Goal: Information Seeking & Learning: Learn about a topic

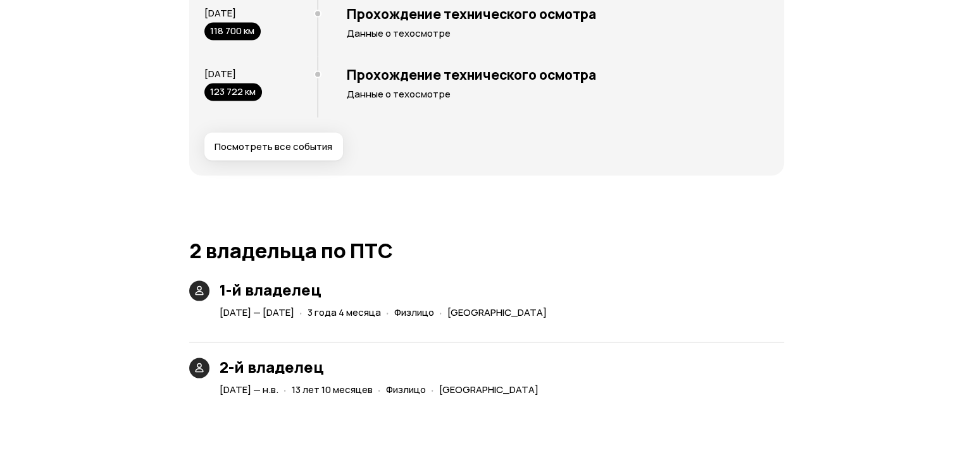
scroll to position [2531, 0]
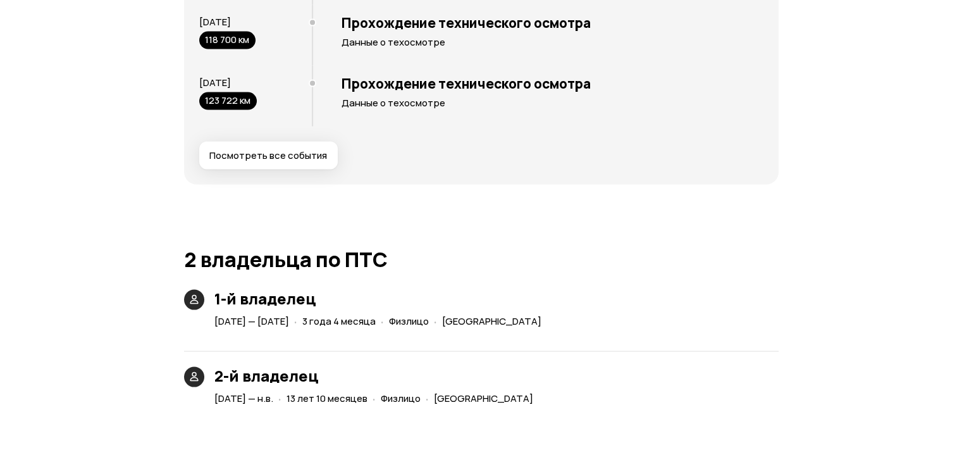
click at [282, 162] on span "Посмотреть все события" at bounding box center [268, 155] width 118 height 13
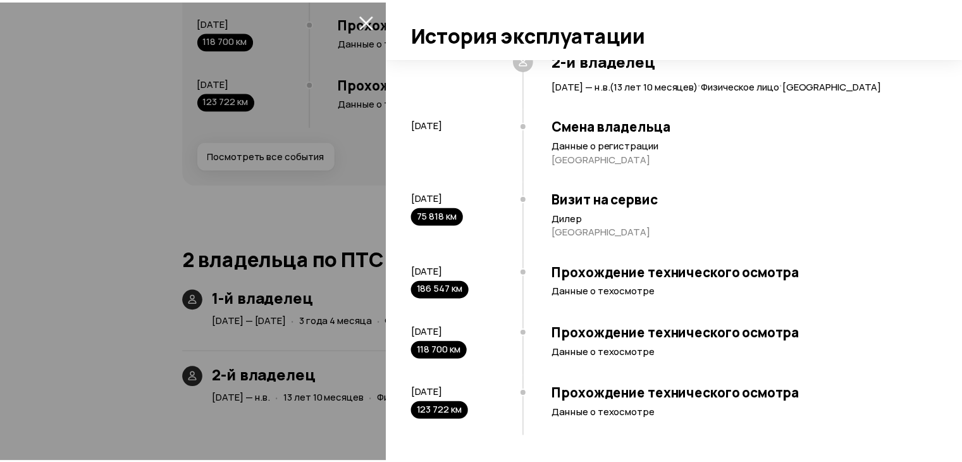
scroll to position [0, 0]
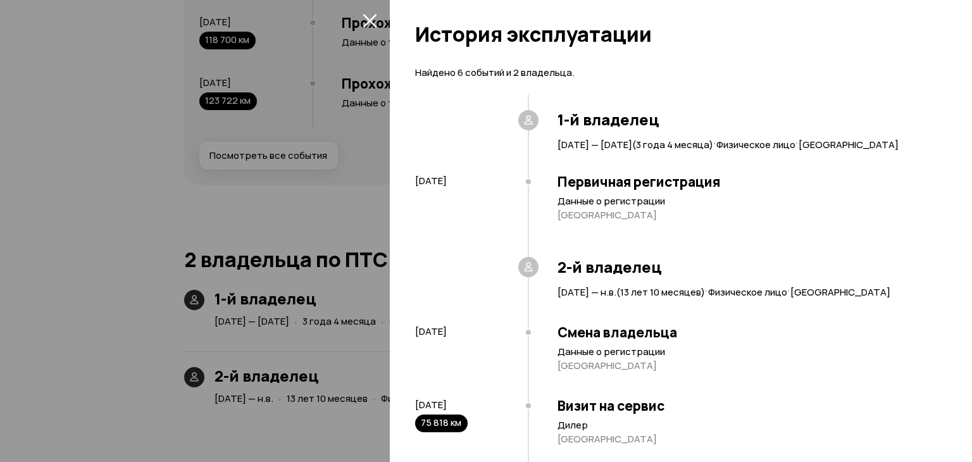
click at [367, 22] on icon "закрыть" at bounding box center [370, 21] width 14 height 14
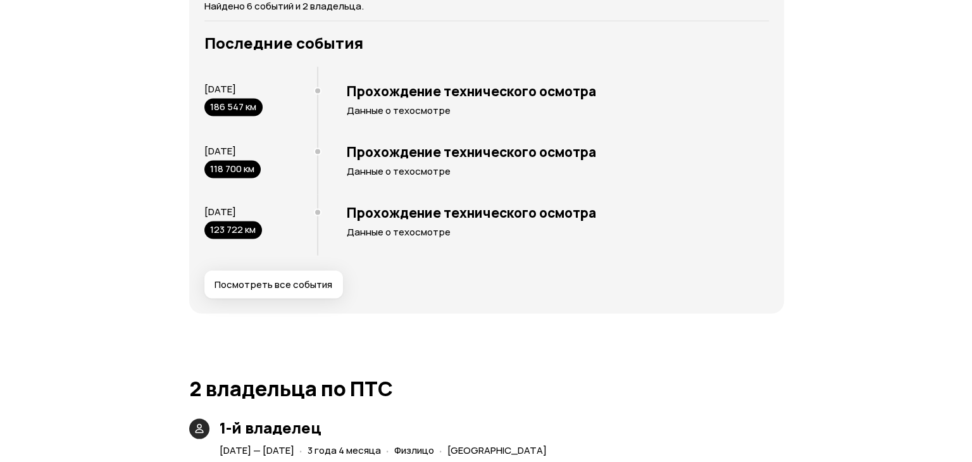
scroll to position [2404, 0]
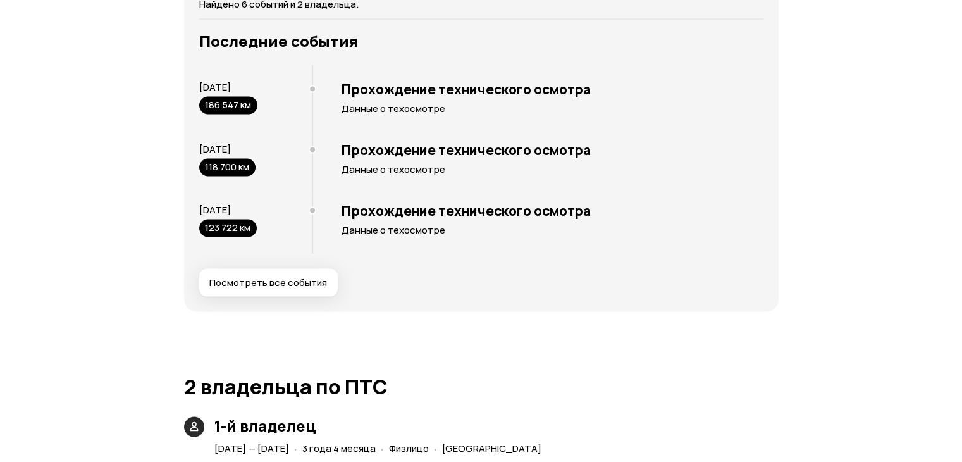
click at [240, 114] on div "186 547 км" at bounding box center [228, 105] width 58 height 18
click at [277, 289] on span "Посмотреть все события" at bounding box center [268, 282] width 118 height 13
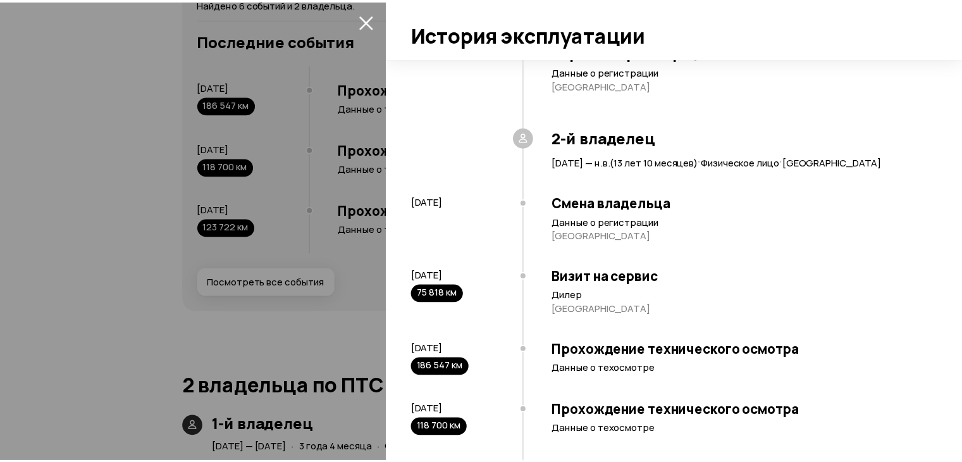
scroll to position [0, 0]
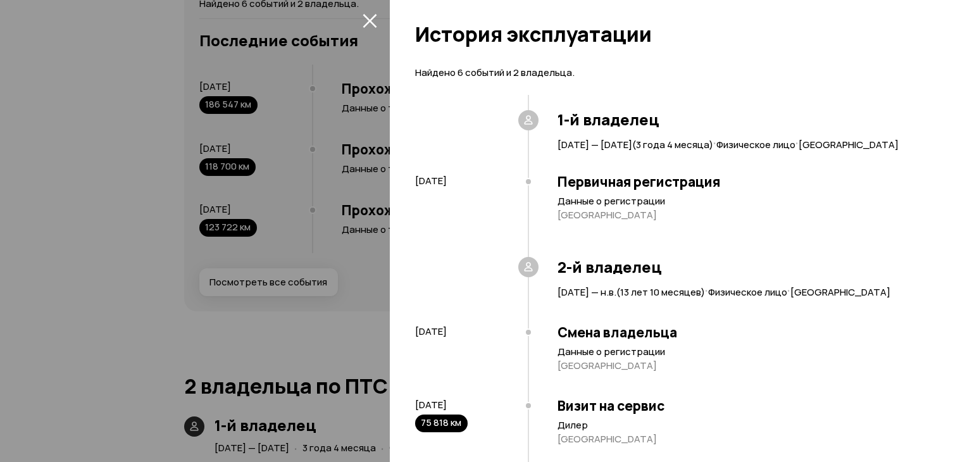
click at [375, 18] on icon "закрыть" at bounding box center [370, 20] width 15 height 15
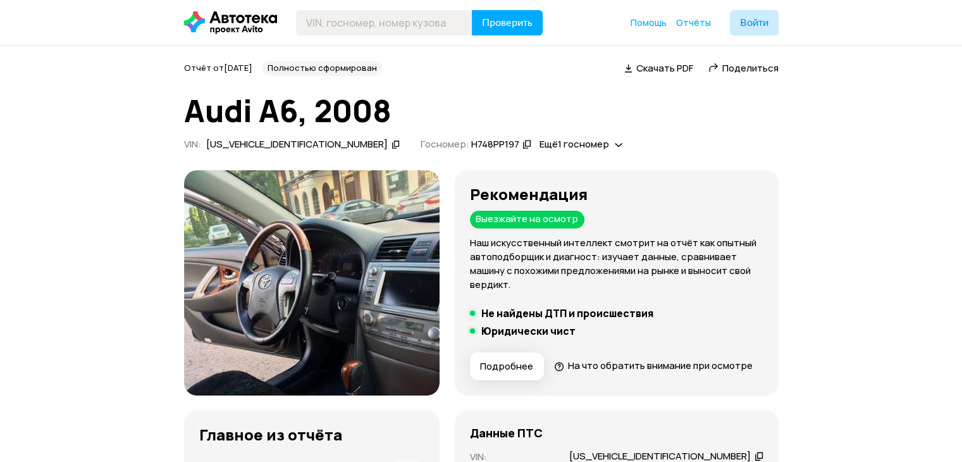
click at [407, 264] on img at bounding box center [312, 282] width 256 height 225
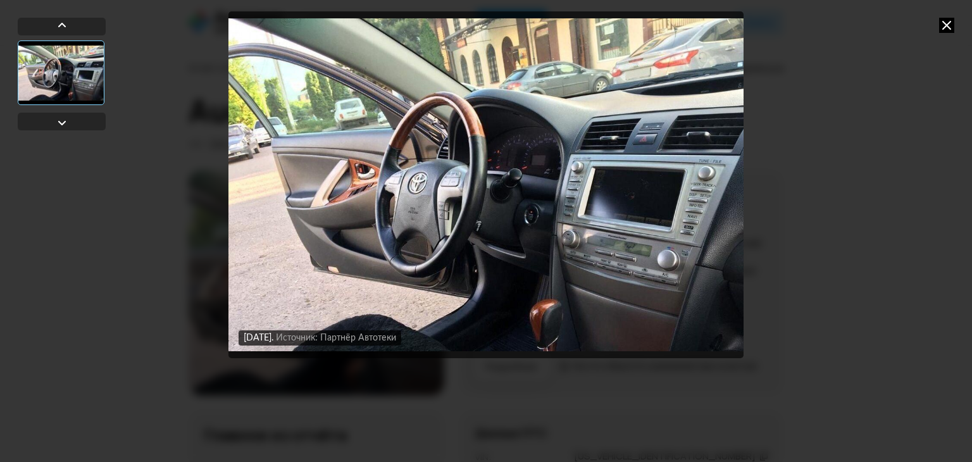
click at [873, 158] on div "[DATE] Источник: Партнёр Автотеки" at bounding box center [486, 231] width 972 height 462
click at [921, 29] on div "[DATE] Источник: Партнёр Автотеки" at bounding box center [486, 231] width 972 height 462
click at [936, 27] on div "[DATE] Источник: Партнёр Автотеки" at bounding box center [486, 231] width 972 height 462
click at [940, 23] on icon at bounding box center [946, 25] width 15 height 15
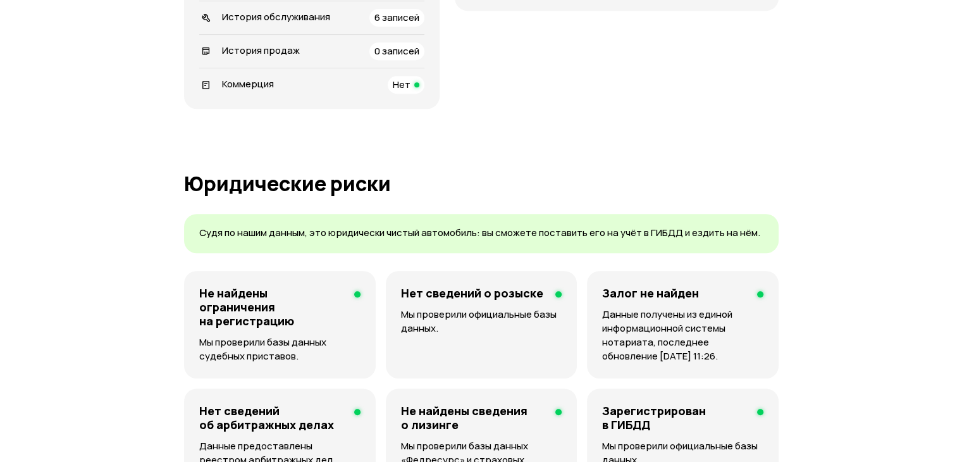
scroll to position [316, 0]
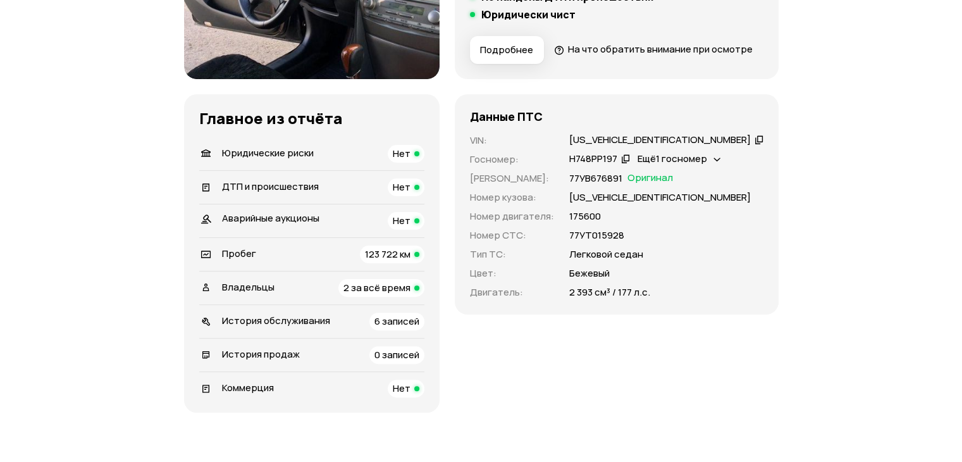
click at [707, 165] on span "Ещё 1 госномер" at bounding box center [673, 158] width 70 height 13
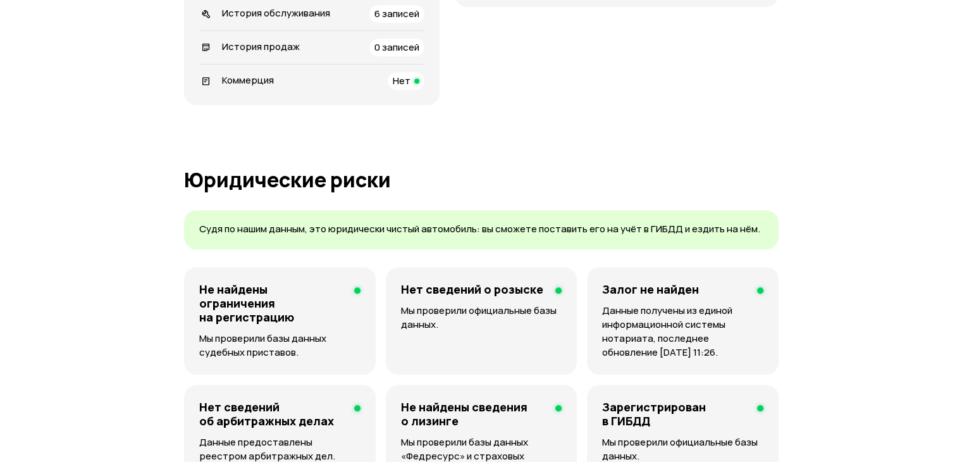
scroll to position [633, 0]
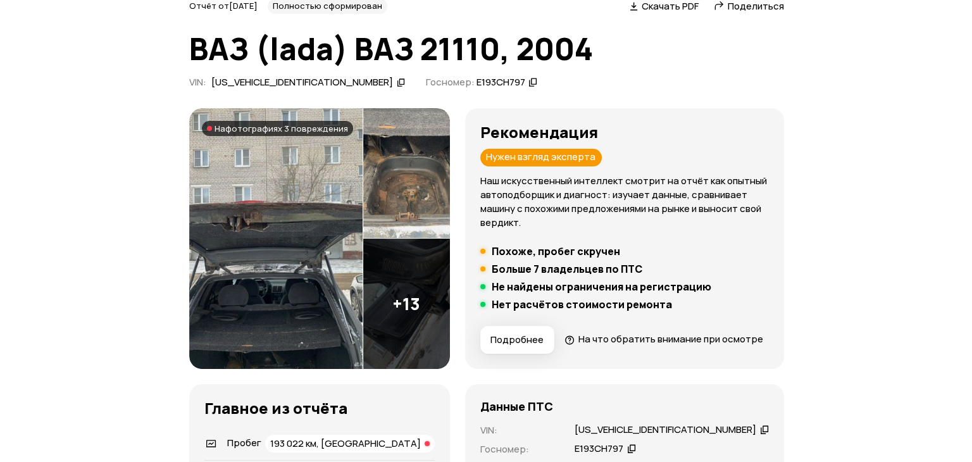
scroll to position [63, 0]
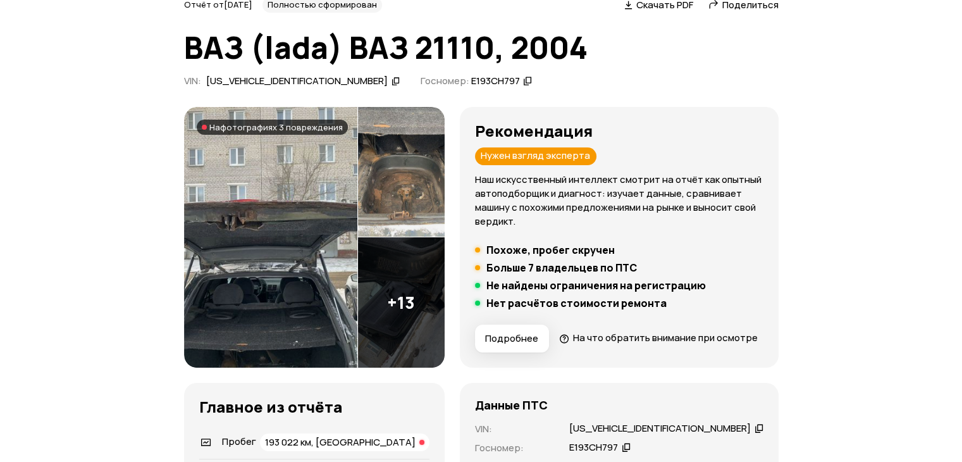
click at [320, 191] on img at bounding box center [270, 237] width 173 height 261
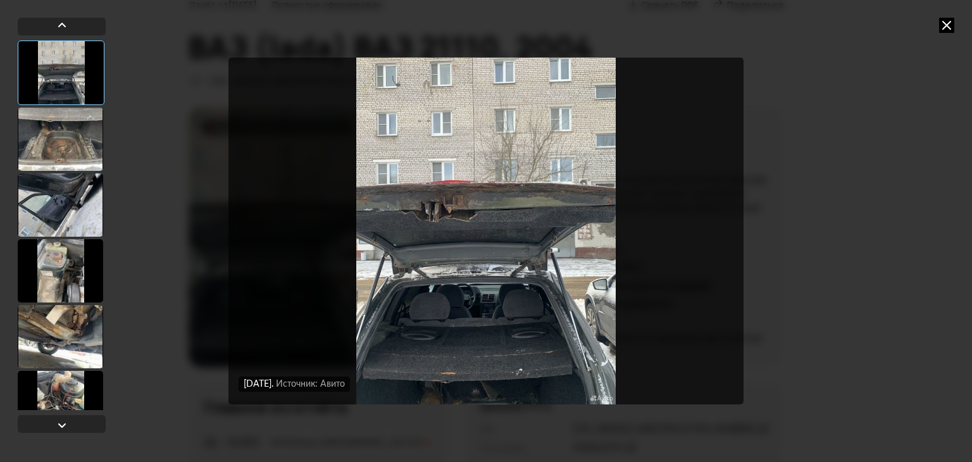
click at [75, 154] on div at bounding box center [60, 139] width 85 height 63
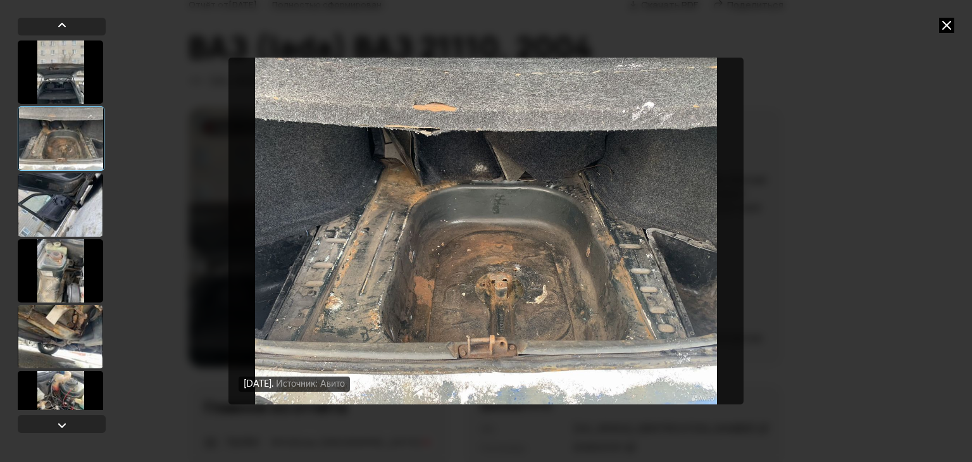
click at [57, 191] on div at bounding box center [60, 204] width 85 height 63
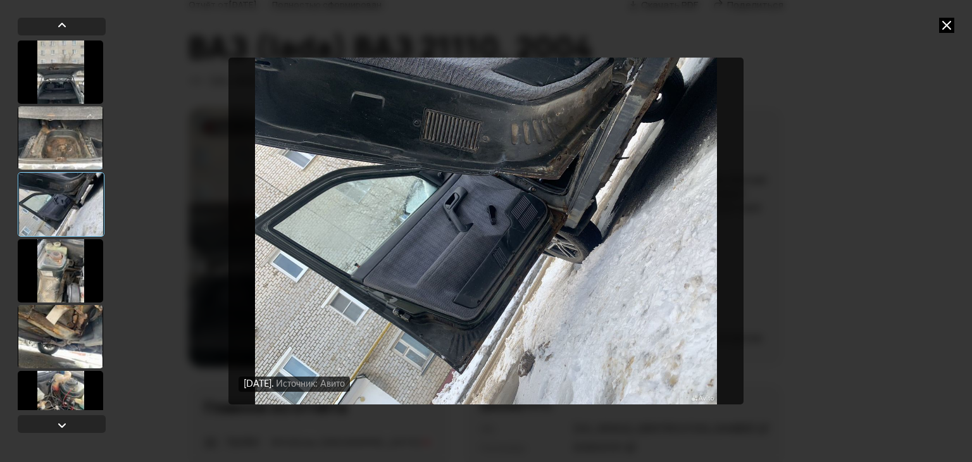
click at [52, 224] on div at bounding box center [61, 204] width 87 height 65
click at [53, 241] on div at bounding box center [60, 270] width 85 height 63
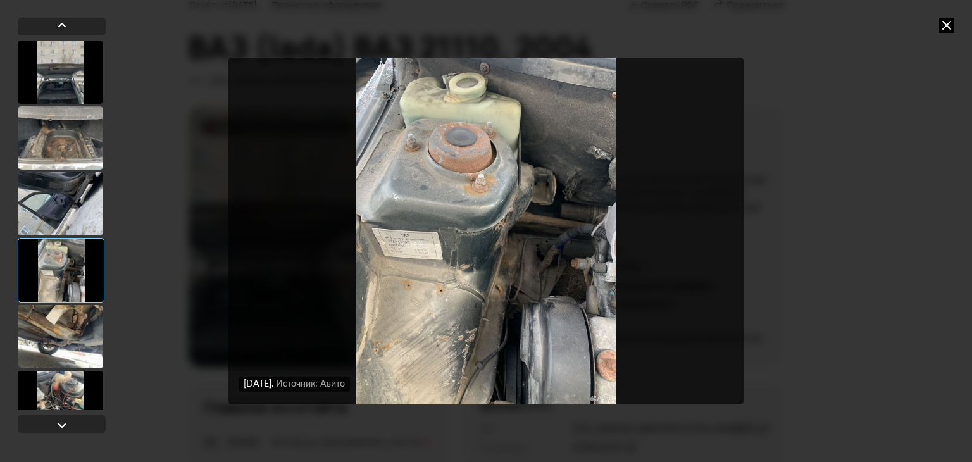
click at [46, 325] on div at bounding box center [60, 336] width 85 height 63
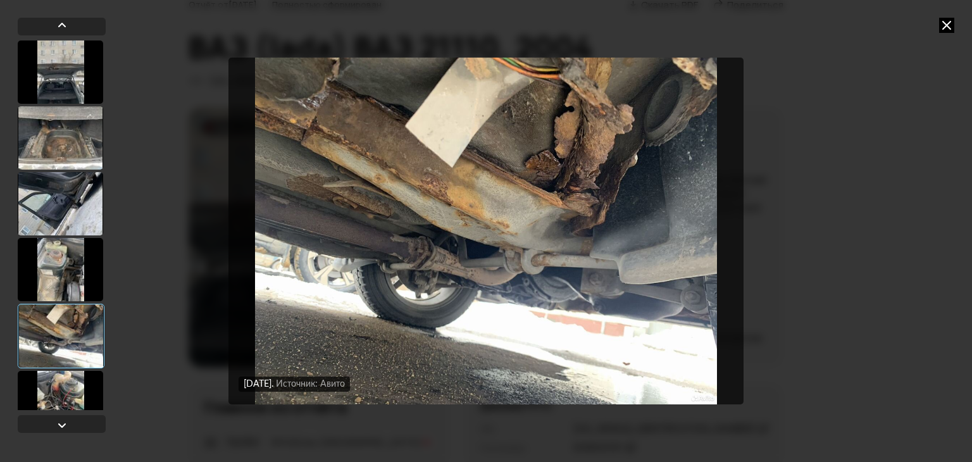
click at [39, 365] on div at bounding box center [61, 336] width 87 height 65
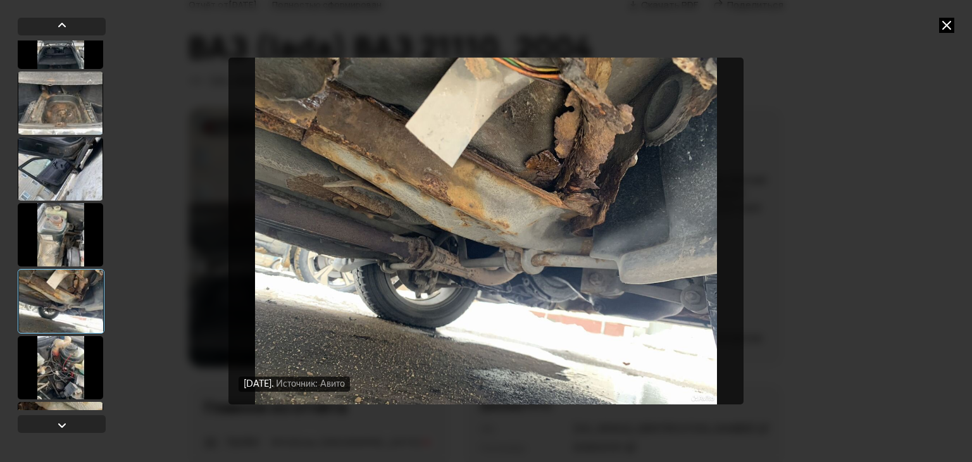
scroll to position [253, 0]
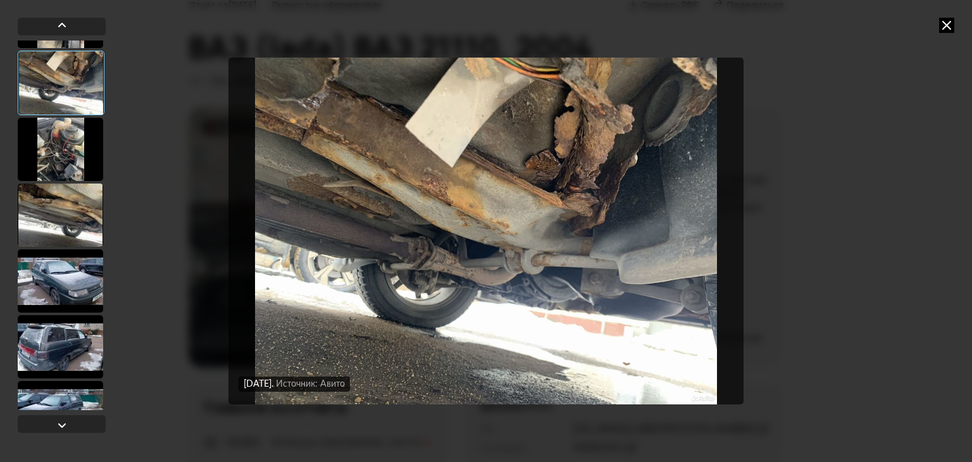
click at [66, 150] on div at bounding box center [60, 149] width 85 height 63
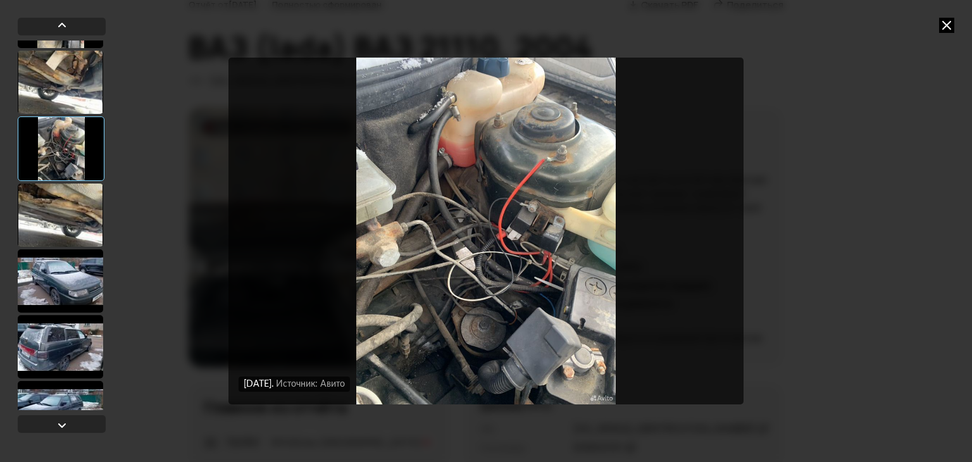
click at [59, 202] on div at bounding box center [60, 214] width 85 height 63
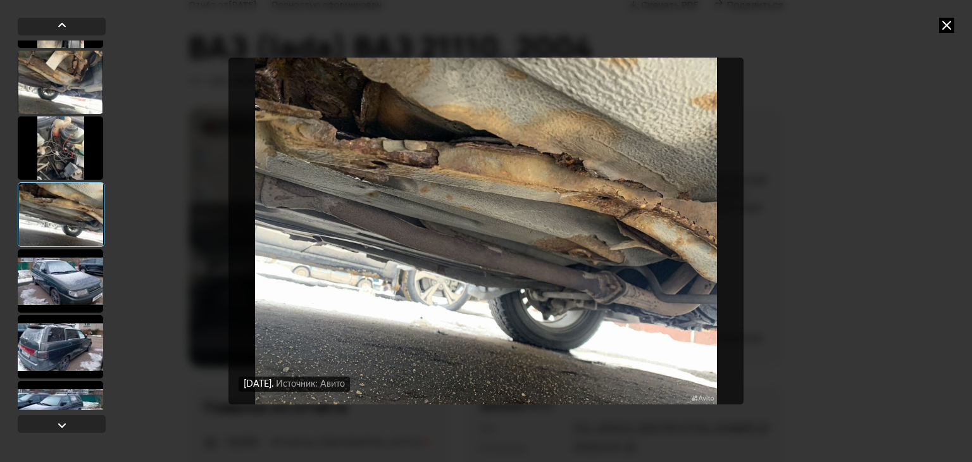
click at [47, 259] on div at bounding box center [60, 280] width 85 height 63
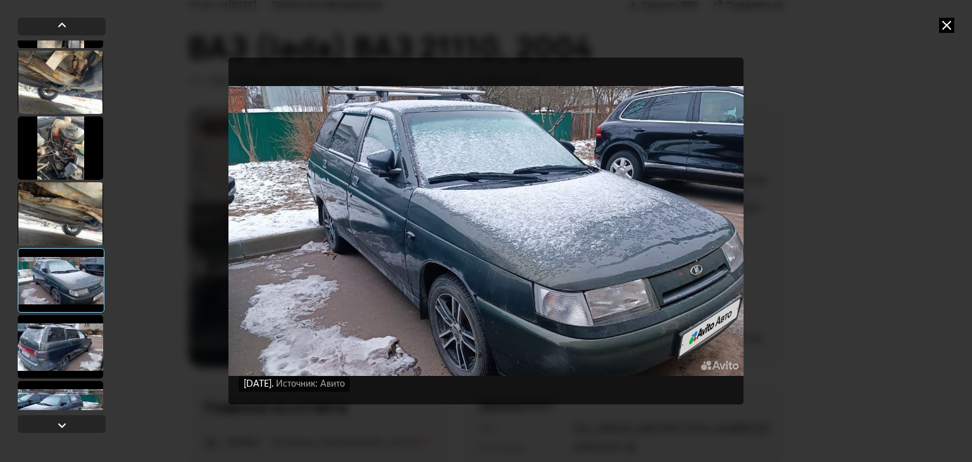
click at [51, 292] on div at bounding box center [61, 280] width 87 height 65
click at [56, 335] on div at bounding box center [60, 346] width 85 height 63
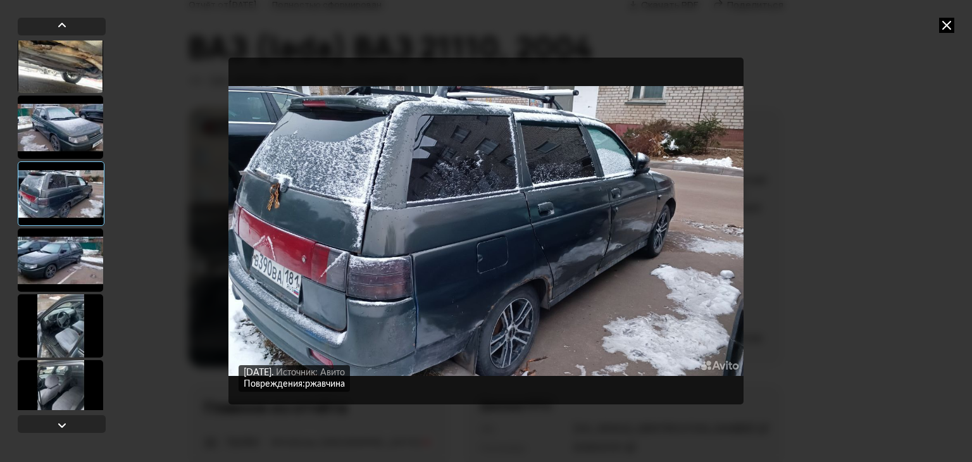
scroll to position [443, 0]
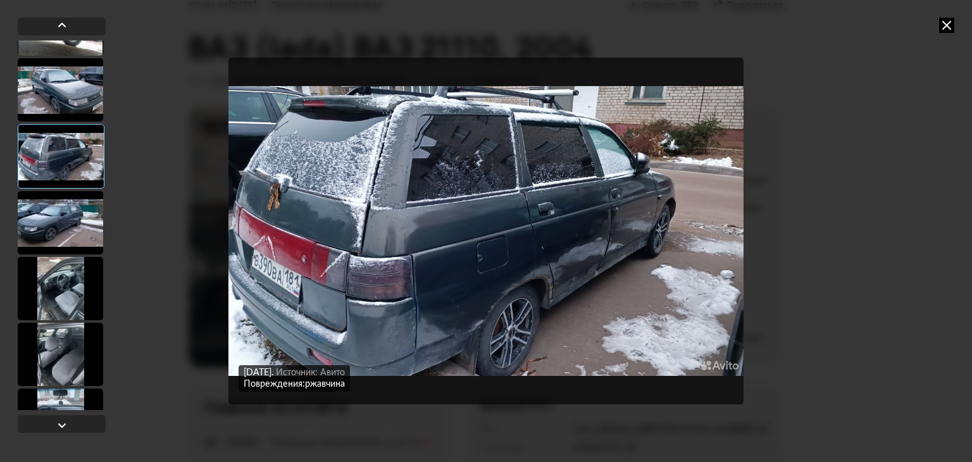
click at [56, 233] on div at bounding box center [60, 222] width 85 height 63
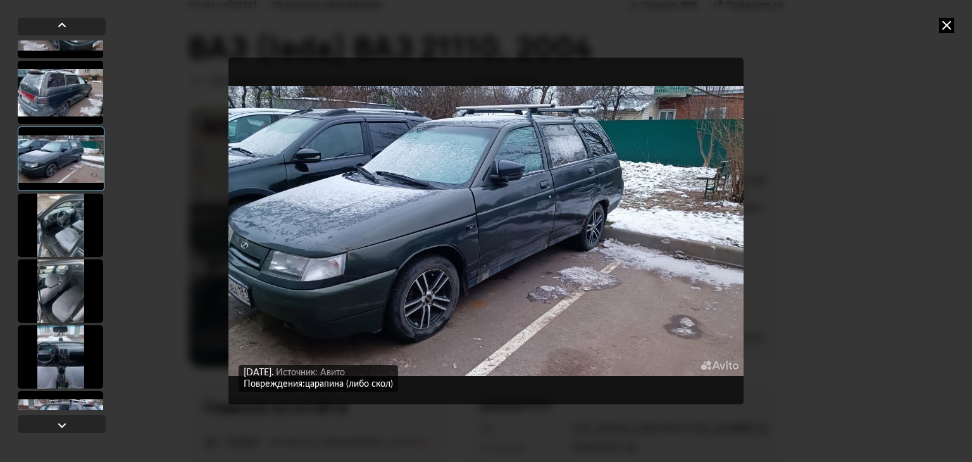
click at [53, 213] on div at bounding box center [60, 225] width 85 height 63
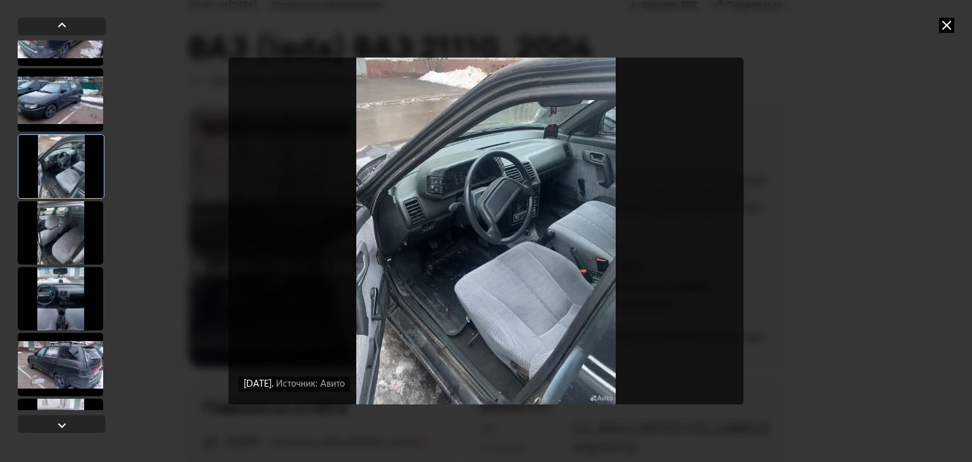
scroll to position [569, 0]
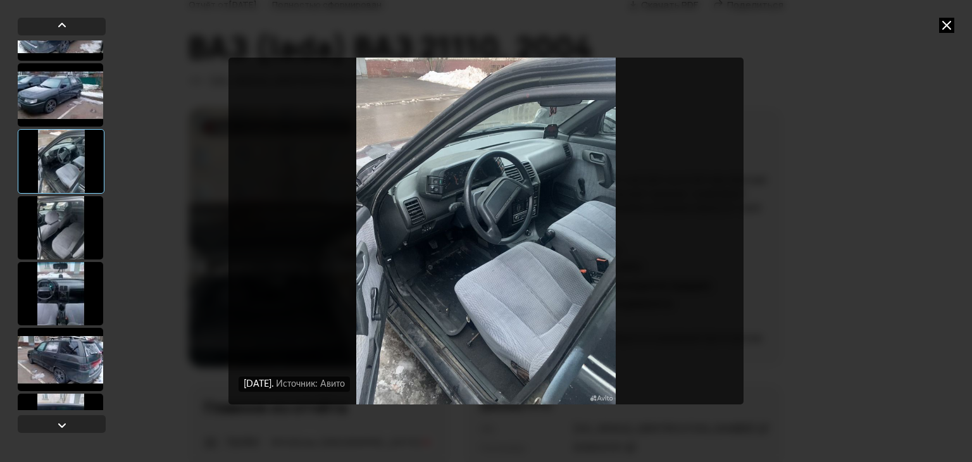
click at [53, 221] on div at bounding box center [60, 227] width 85 height 63
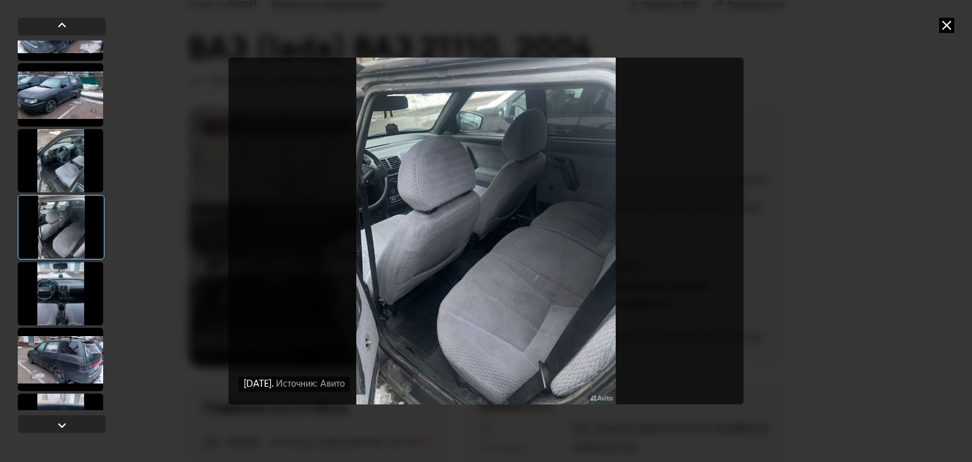
click at [65, 293] on div at bounding box center [60, 293] width 85 height 63
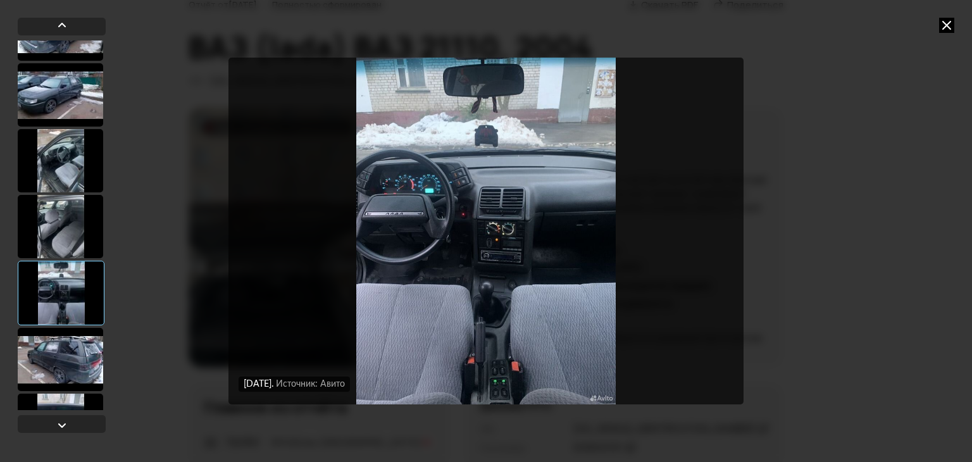
click at [72, 371] on div at bounding box center [60, 359] width 85 height 63
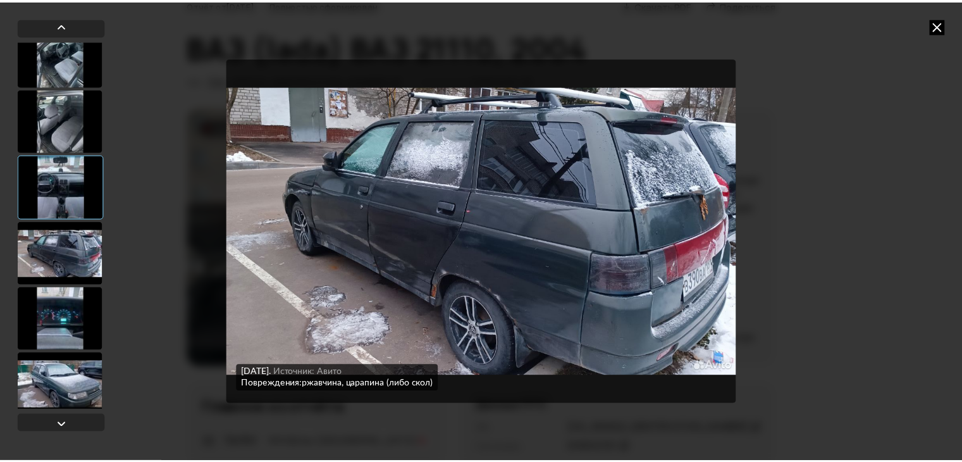
scroll to position [684, 0]
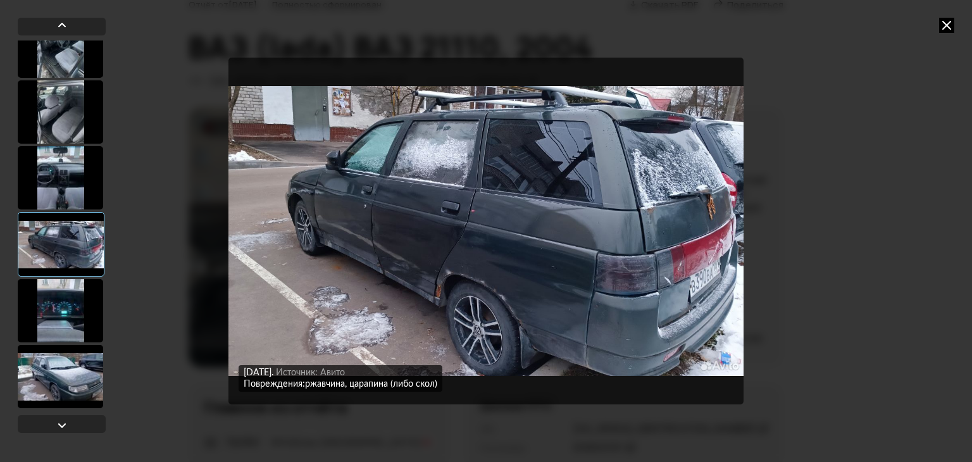
click at [76, 299] on div at bounding box center [60, 310] width 85 height 63
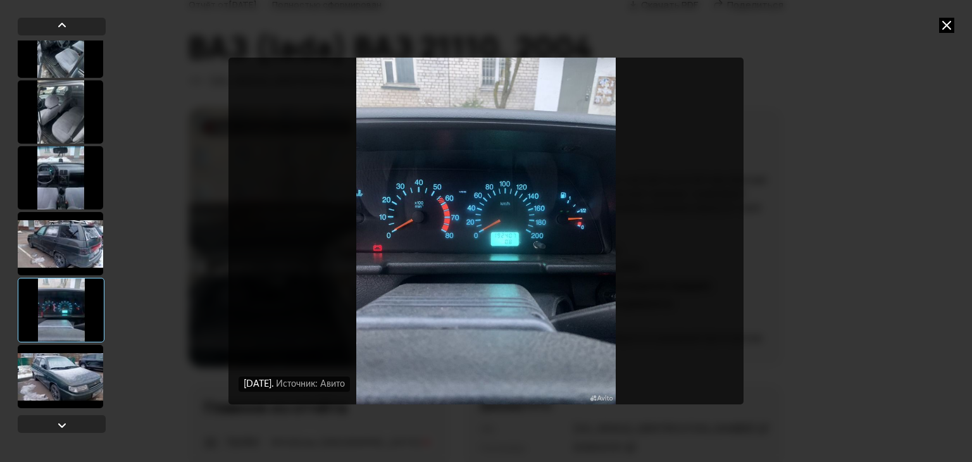
click at [54, 373] on div at bounding box center [60, 376] width 85 height 63
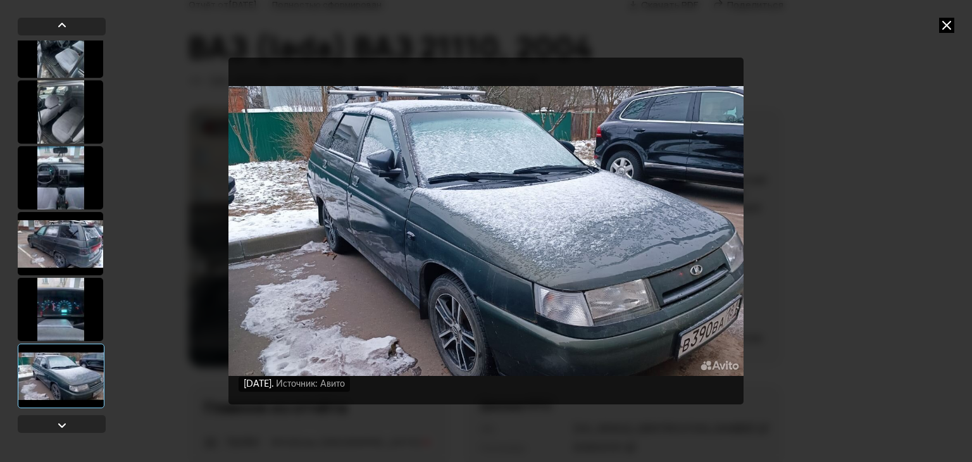
click at [62, 302] on div at bounding box center [60, 309] width 85 height 63
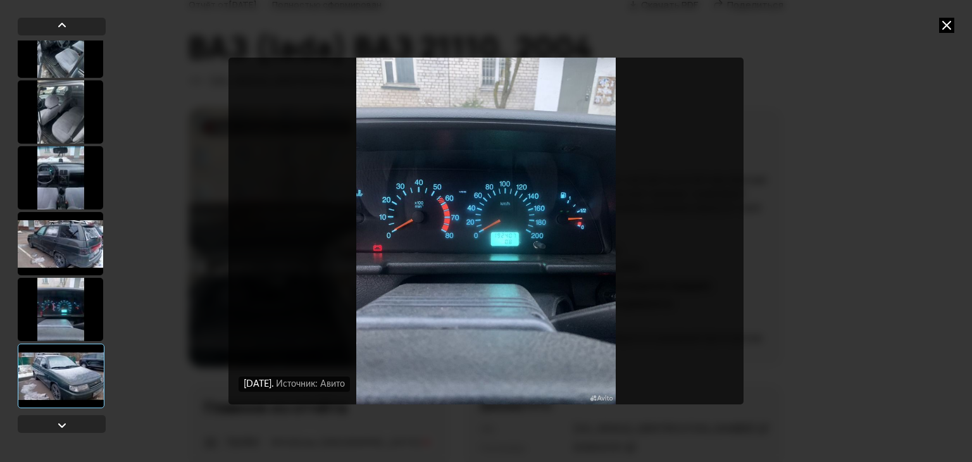
click at [59, 244] on div at bounding box center [60, 243] width 85 height 63
click at [57, 192] on div at bounding box center [60, 177] width 85 height 63
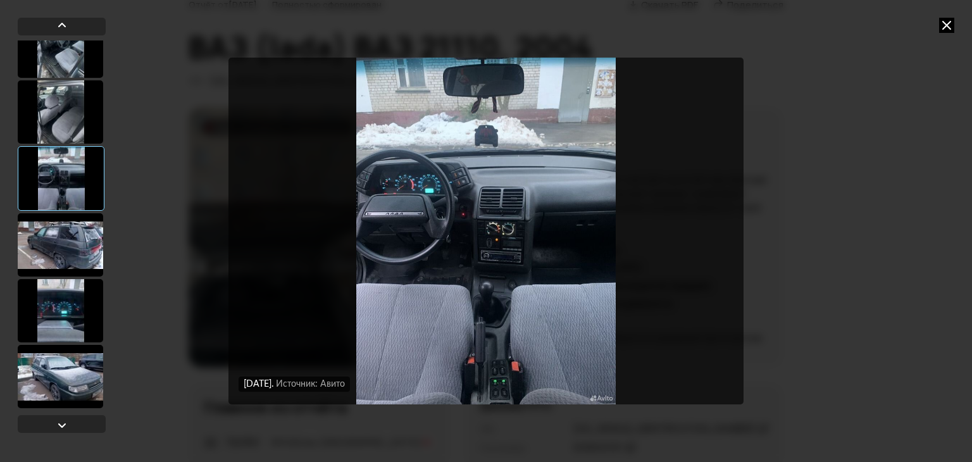
click at [950, 28] on icon at bounding box center [946, 25] width 15 height 15
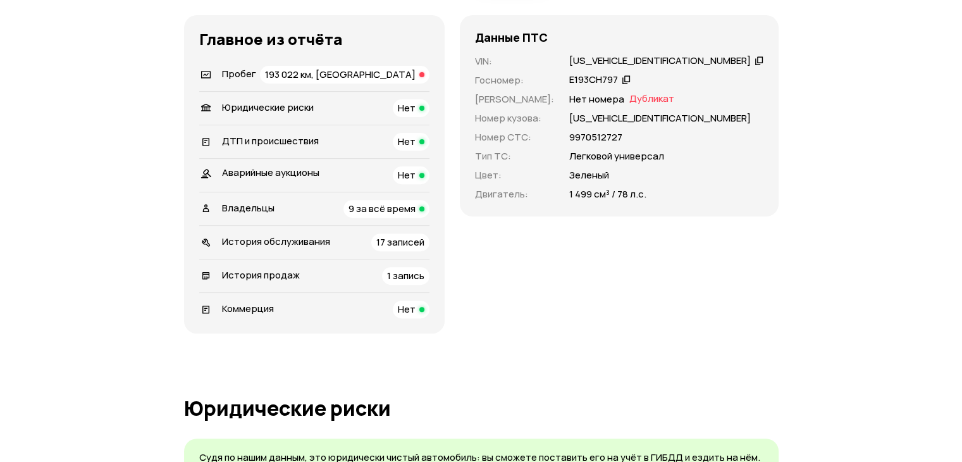
scroll to position [443, 0]
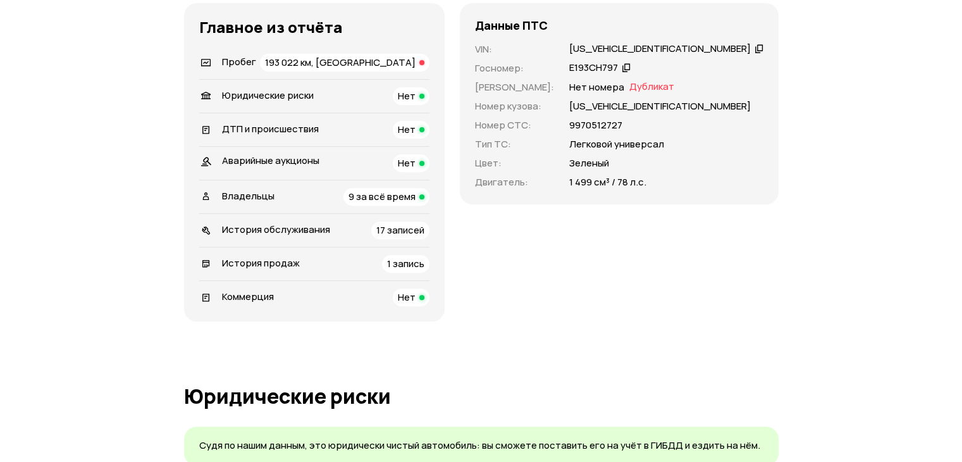
click at [383, 69] on span "193 022 км, скручен" at bounding box center [340, 62] width 151 height 13
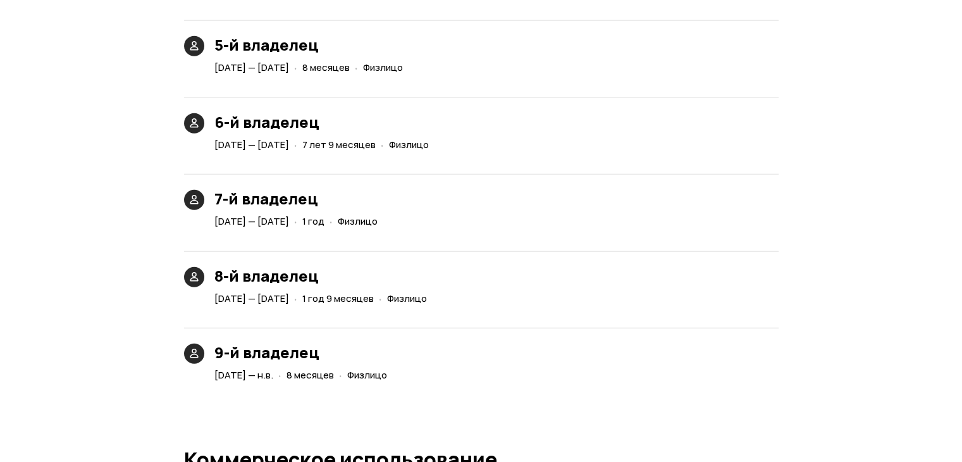
scroll to position [3217, 0]
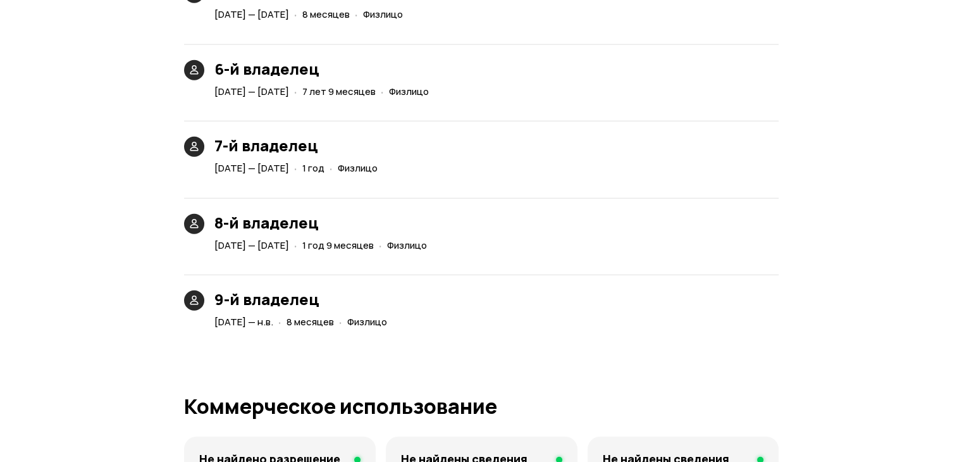
drag, startPoint x: 266, startPoint y: 185, endPoint x: 372, endPoint y: 190, distance: 106.4
click at [372, 178] on div "1 апреля 2022 — 28 апреля 2023 · 1 год · Физлицо" at bounding box center [298, 168] width 173 height 18
click at [378, 175] on span "Физлицо" at bounding box center [358, 167] width 40 height 13
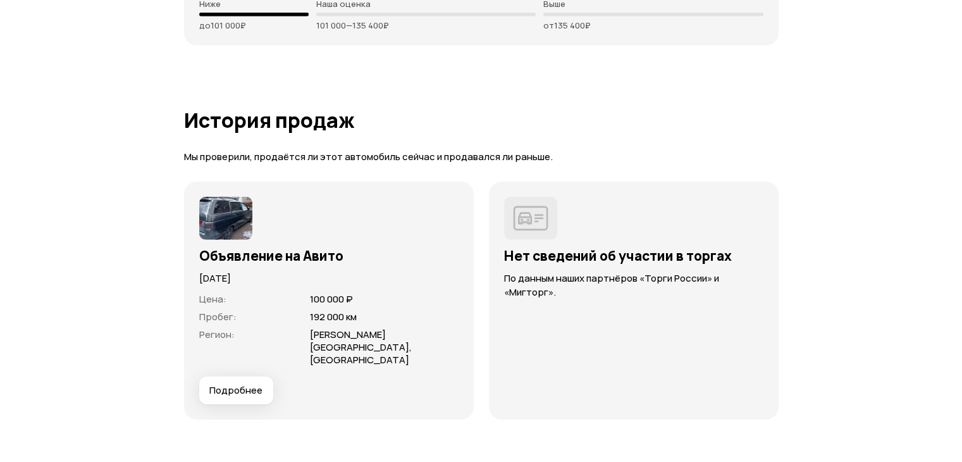
scroll to position [3976, 0]
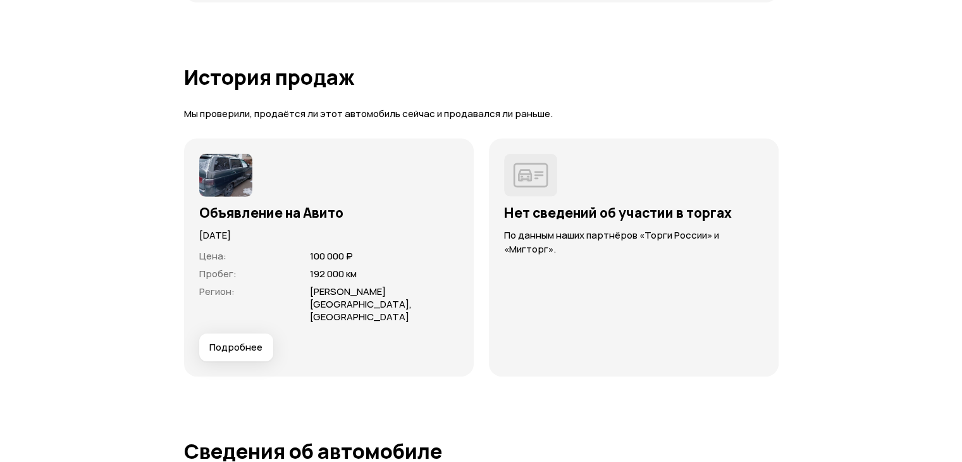
click at [226, 354] on span "Подробнее" at bounding box center [235, 347] width 53 height 13
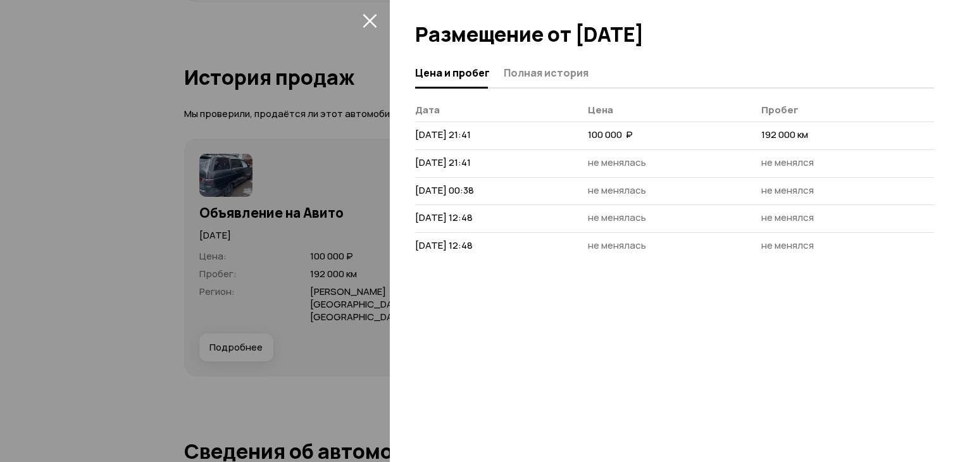
click at [363, 18] on icon "закрыть" at bounding box center [370, 20] width 15 height 15
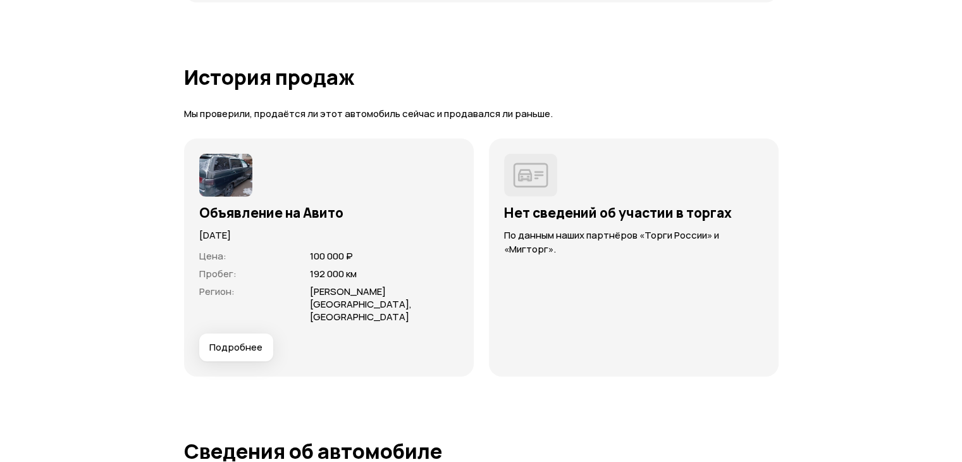
click at [239, 352] on span "Подробнее" at bounding box center [235, 347] width 53 height 13
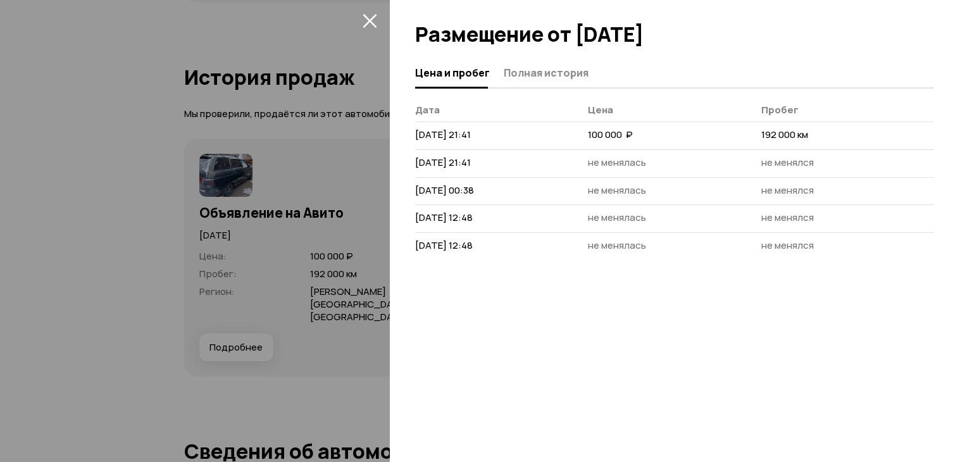
click at [367, 15] on icon "закрыть" at bounding box center [370, 20] width 15 height 15
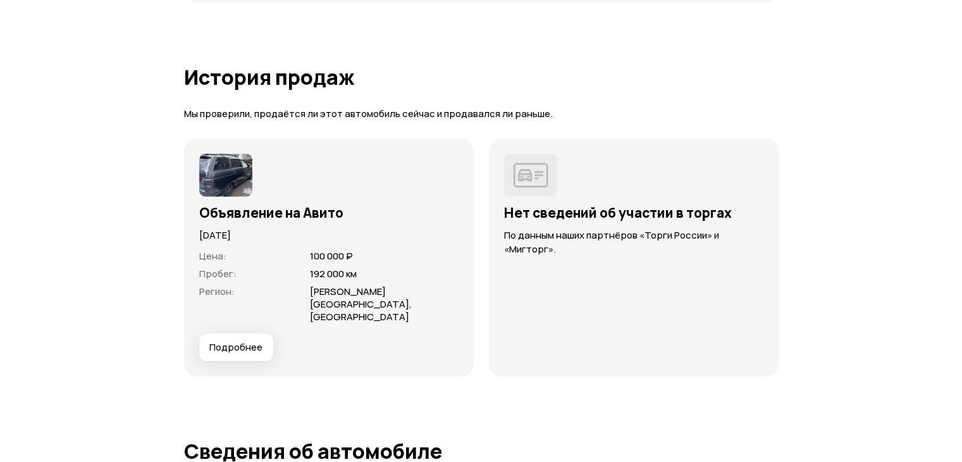
click at [218, 361] on button "Подробнее" at bounding box center [236, 347] width 74 height 28
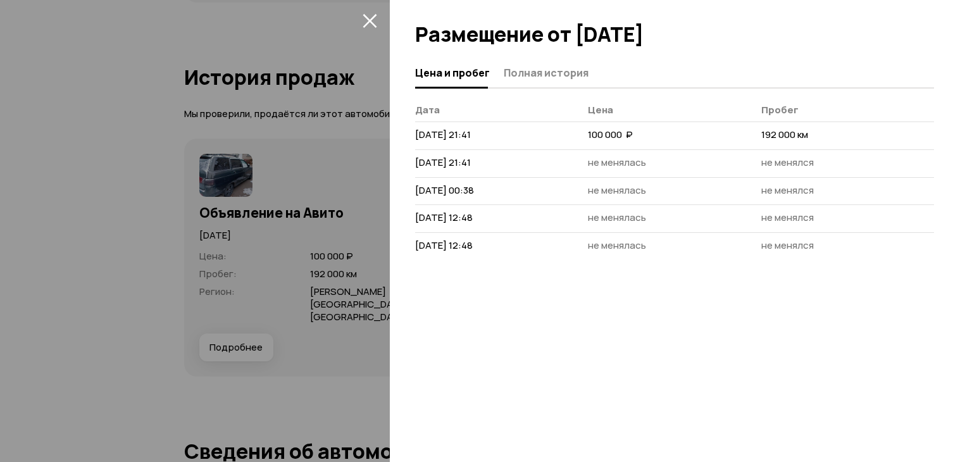
click at [491, 74] on button "Цена и пробег" at bounding box center [457, 72] width 85 height 25
click at [510, 73] on span "Полная история" at bounding box center [546, 72] width 85 height 13
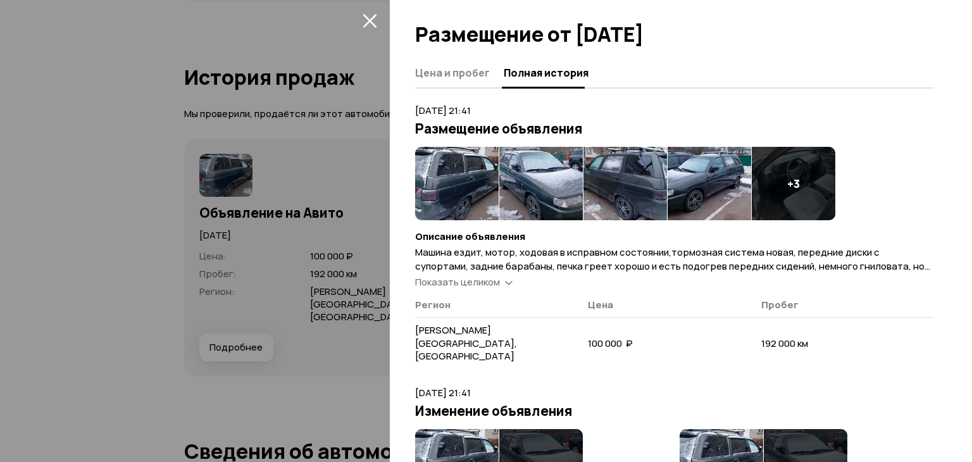
click at [366, 8] on div at bounding box center [486, 231] width 972 height 462
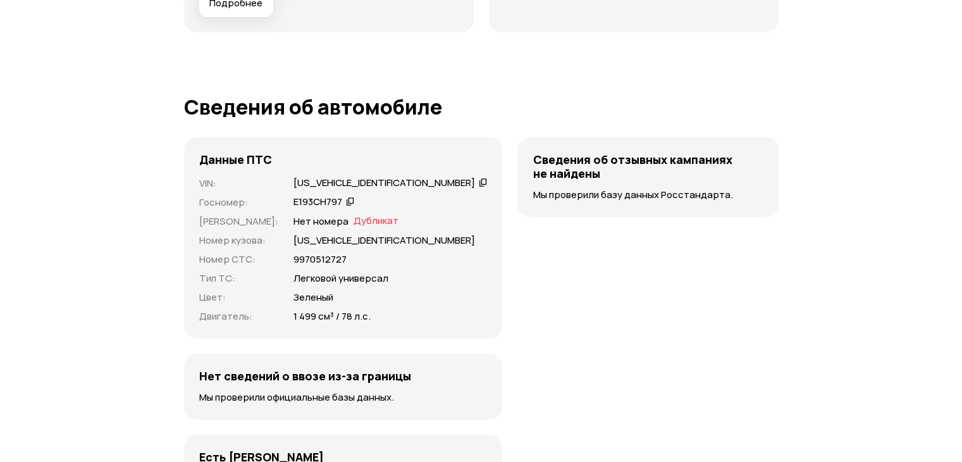
scroll to position [4293, 0]
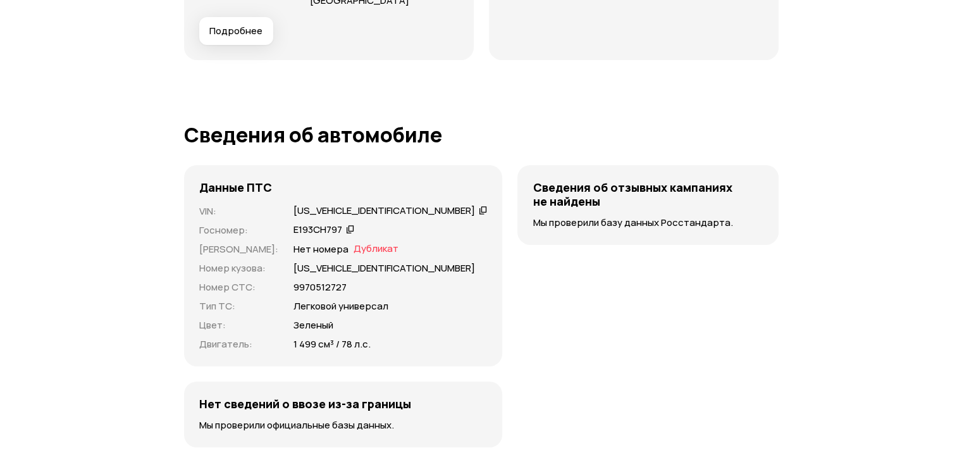
click at [332, 237] on div "Е193СН797" at bounding box center [324, 229] width 65 height 13
click at [312, 256] on p "Нет номера" at bounding box center [321, 249] width 55 height 14
click at [354, 255] on span "Дубликат" at bounding box center [376, 249] width 45 height 14
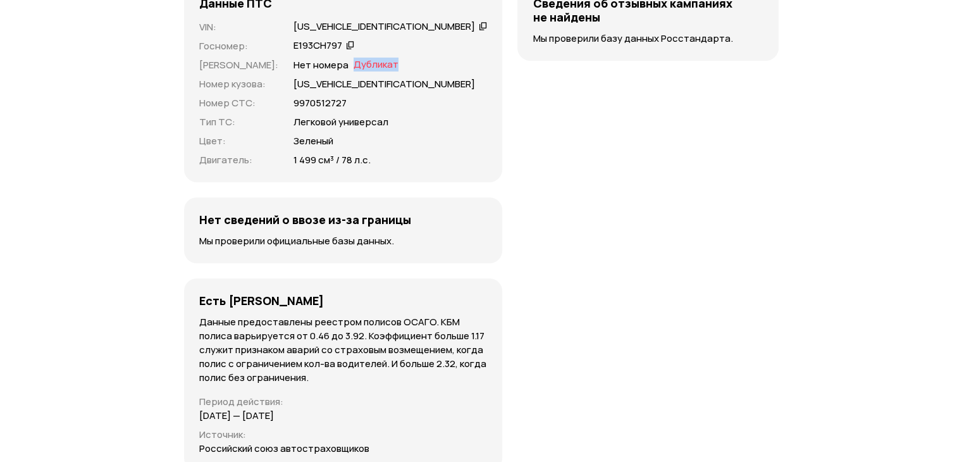
scroll to position [4229, 0]
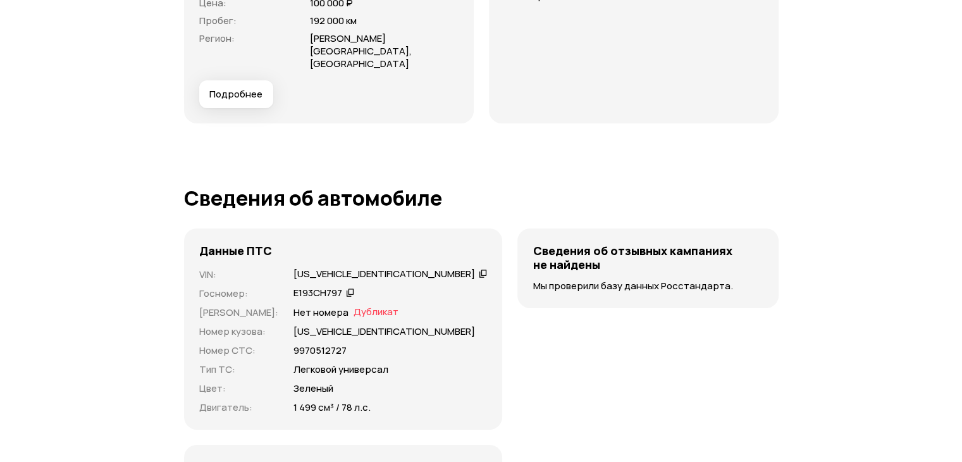
click at [328, 300] on div "Е193СН797" at bounding box center [318, 293] width 49 height 13
click at [346, 299] on icon at bounding box center [351, 292] width 10 height 13
click at [346, 299] on icon at bounding box center [350, 292] width 9 height 13
click at [304, 300] on div "Е193СН797" at bounding box center [318, 293] width 49 height 13
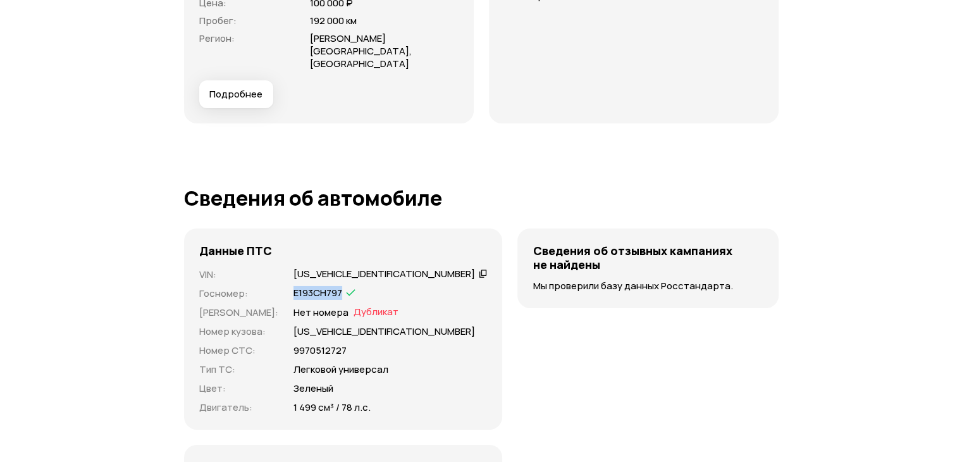
click at [304, 300] on div "Е193СН797" at bounding box center [318, 293] width 49 height 13
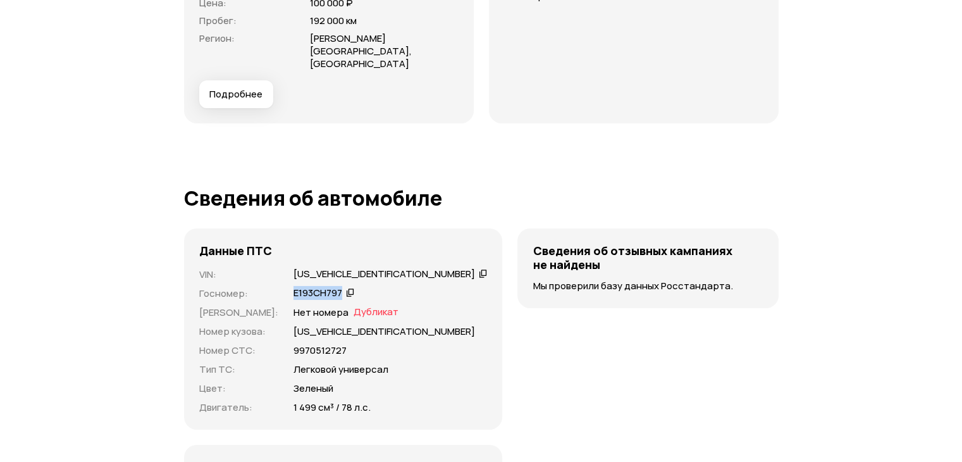
click at [304, 300] on div "Е193СН797" at bounding box center [318, 293] width 49 height 13
copy div "Е193СН797"
